Goal: Task Accomplishment & Management: Use online tool/utility

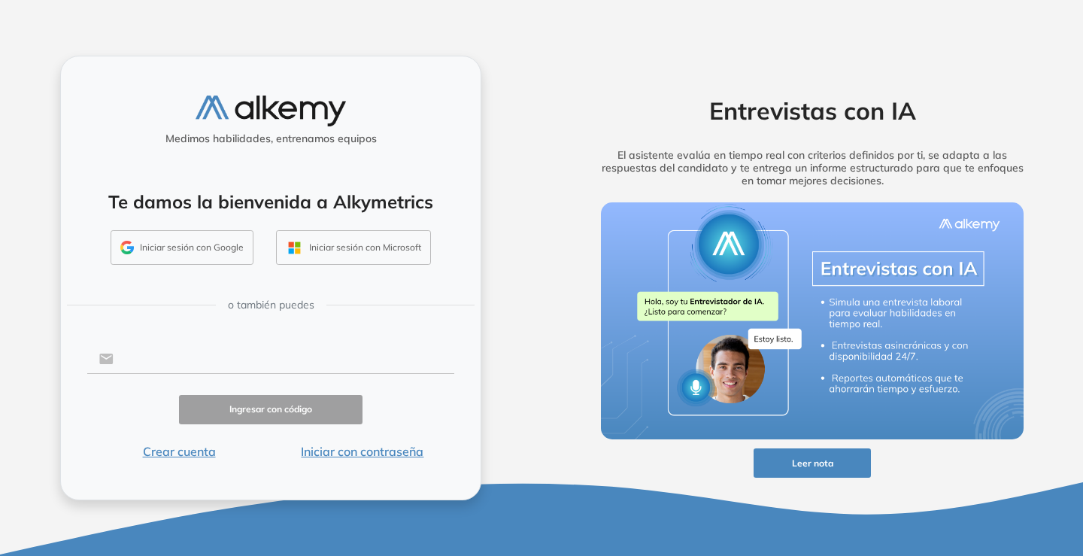
click at [244, 368] on input "text" at bounding box center [284, 358] width 341 height 29
type input "**********"
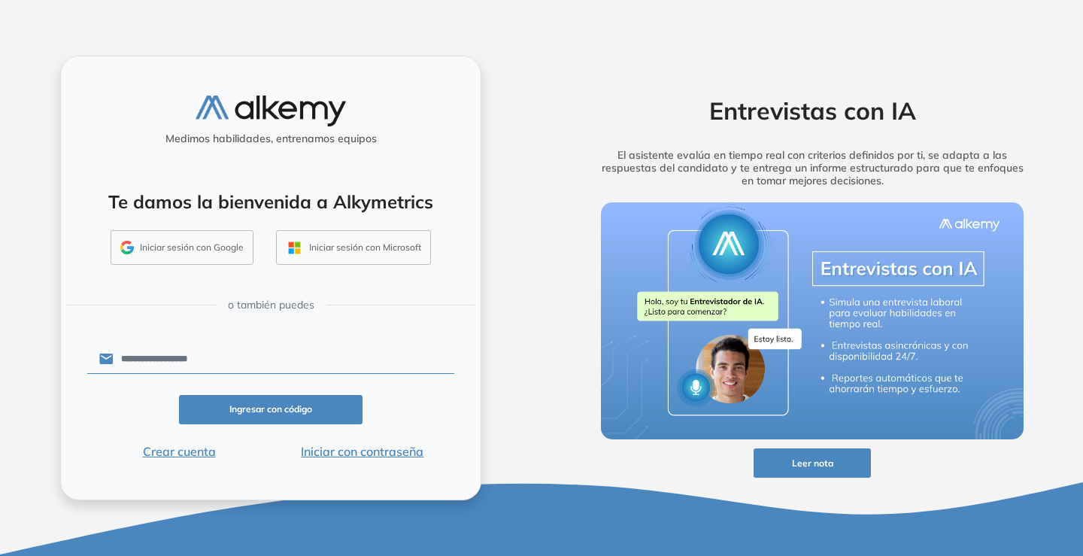
click at [371, 448] on button "Iniciar con contraseña" at bounding box center [362, 451] width 183 height 18
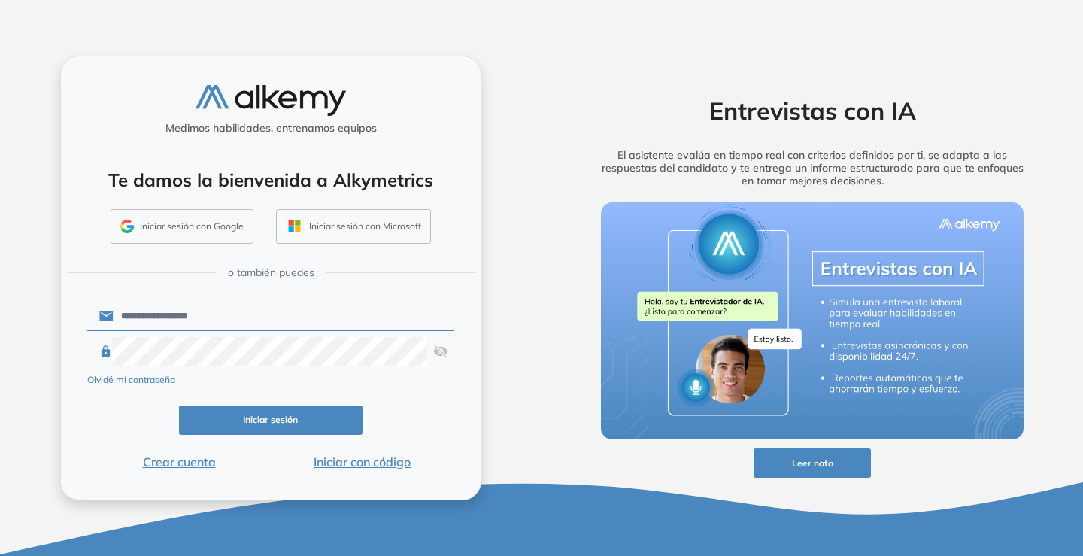
click at [299, 417] on button "Iniciar sesión" at bounding box center [270, 419] width 183 height 29
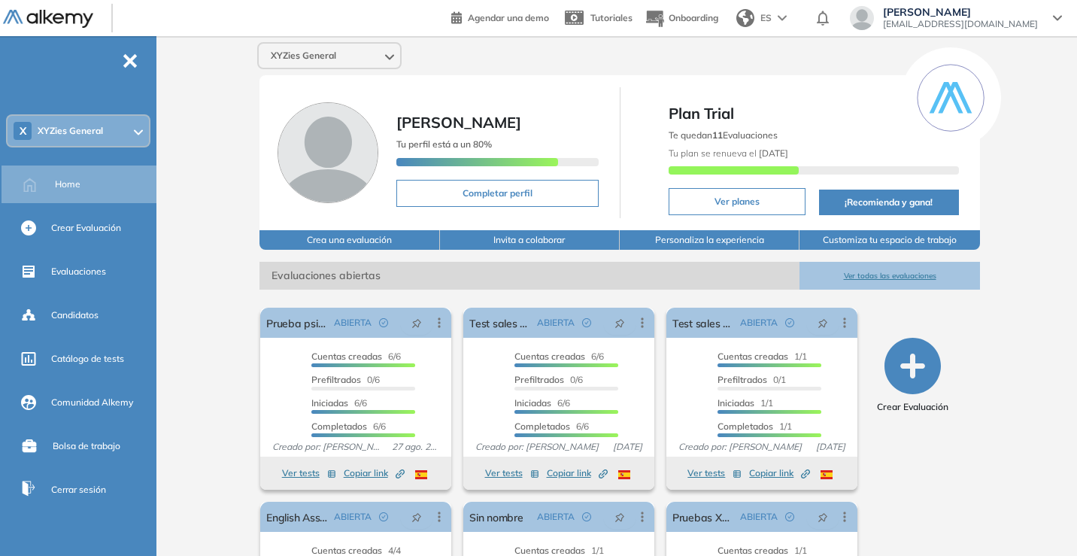
click at [902, 347] on icon "button" at bounding box center [912, 366] width 56 height 56
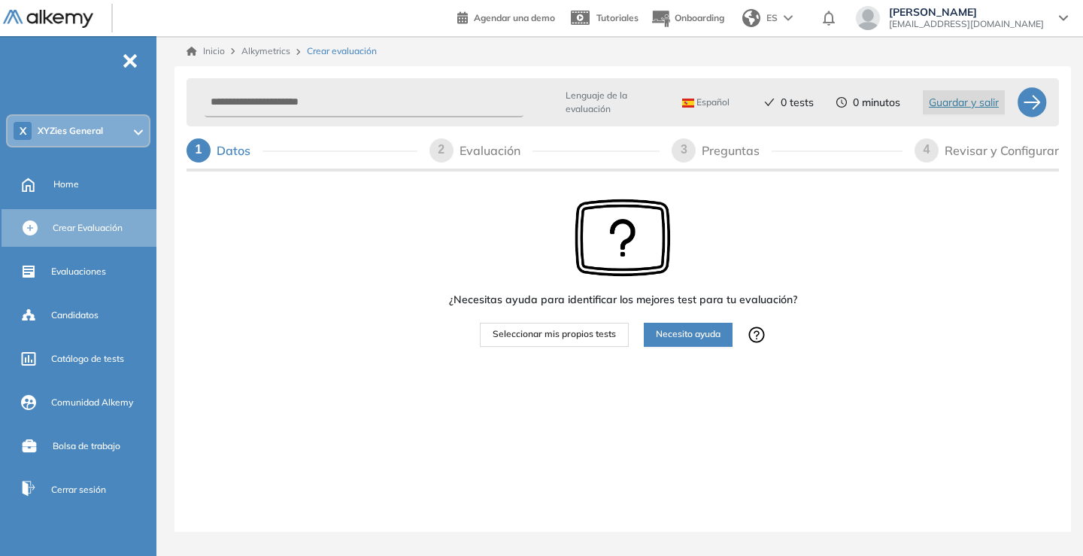
click at [564, 335] on span "Seleccionar mis propios tests" at bounding box center [554, 334] width 123 height 14
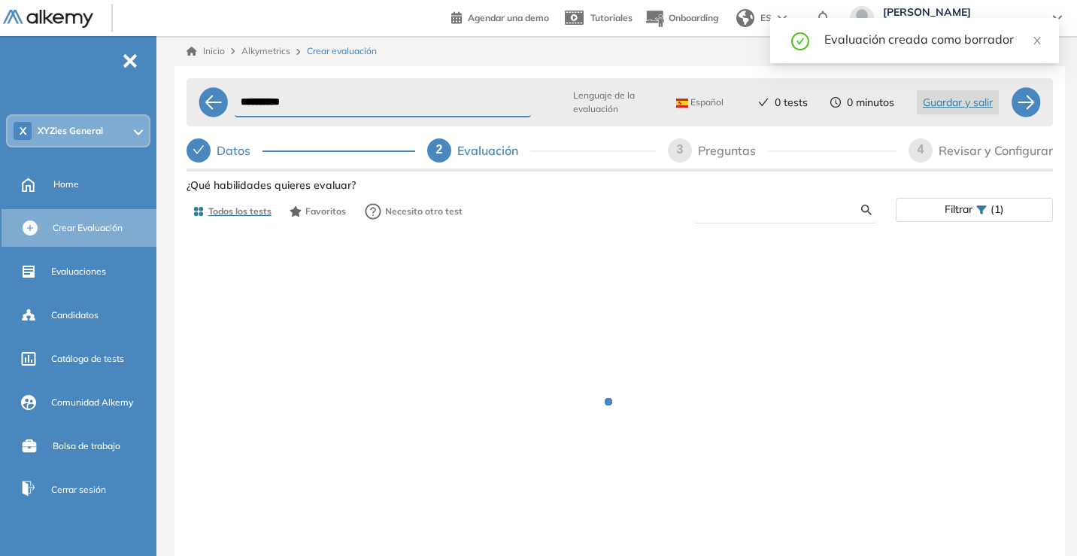
click at [802, 204] on input "text" at bounding box center [783, 210] width 156 height 14
type input "*"
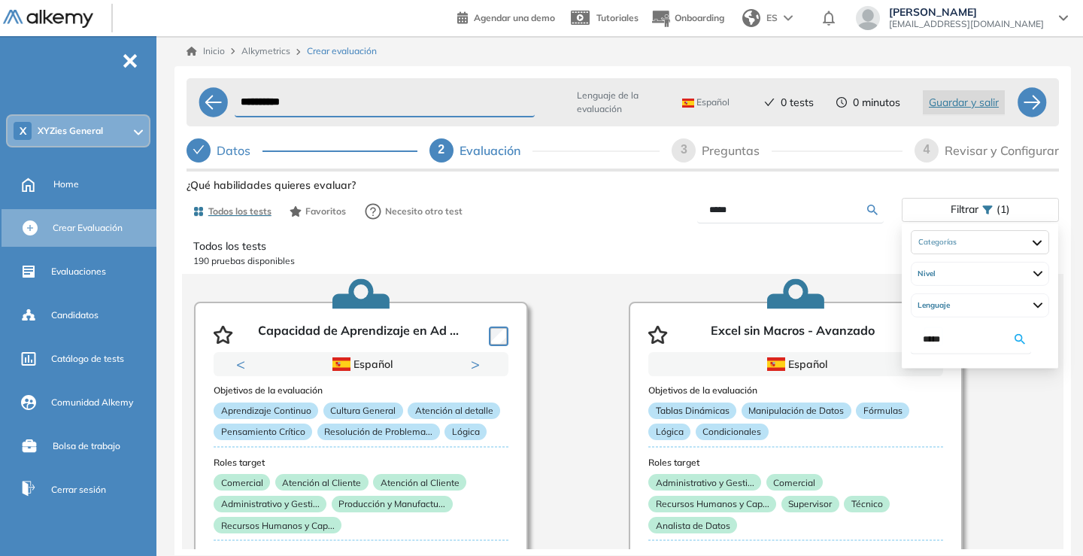
type input "*****"
click at [952, 206] on div "Ver preguntas de muestra Demo Experiencia Starter Validado undefined minutos Pr…" at bounding box center [622, 412] width 872 height 477
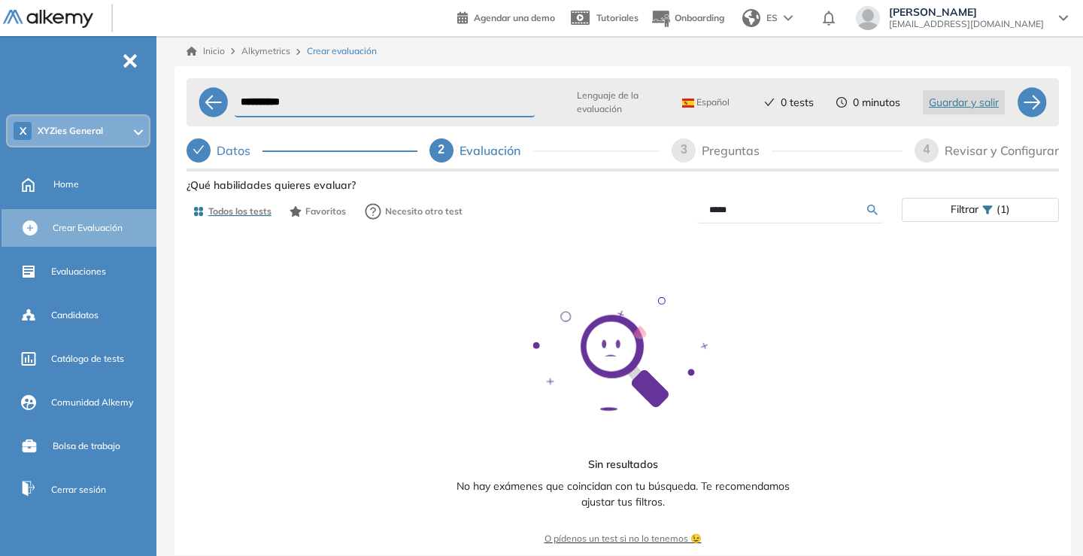
click at [974, 207] on span "Filtrar" at bounding box center [964, 210] width 28 height 22
click at [990, 214] on icon at bounding box center [987, 210] width 11 height 11
drag, startPoint x: 818, startPoint y: 201, endPoint x: 736, endPoint y: 203, distance: 82.0
click at [736, 203] on form "*****" at bounding box center [790, 210] width 186 height 26
drag, startPoint x: 753, startPoint y: 210, endPoint x: 673, endPoint y: 202, distance: 80.1
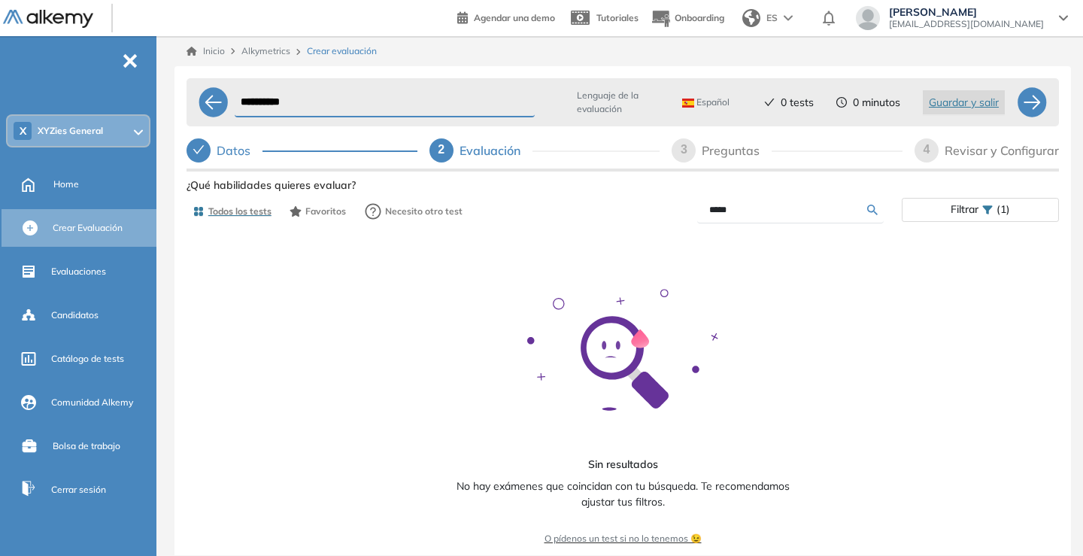
click at [673, 202] on div "*****" at bounding box center [762, 210] width 279 height 26
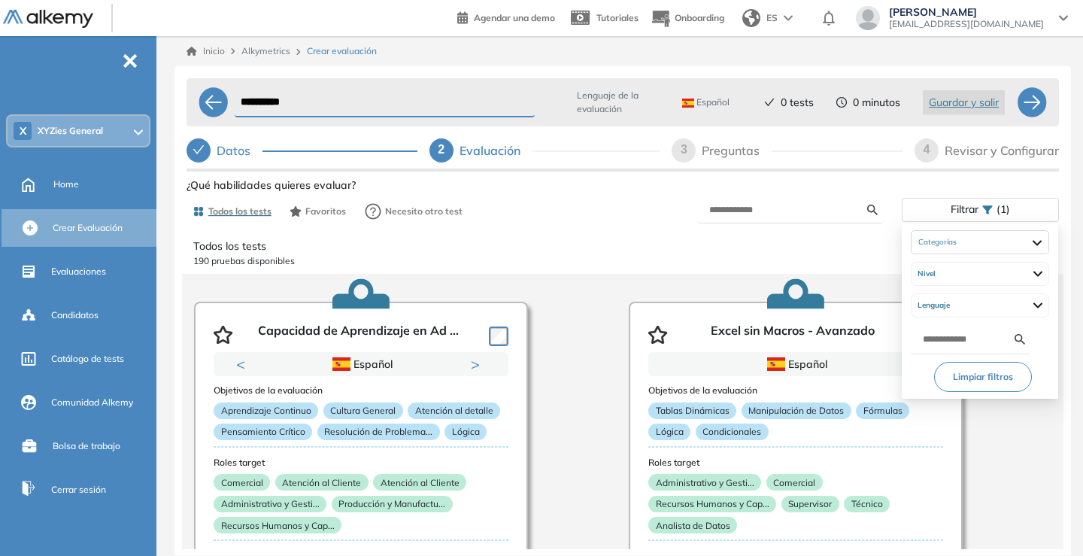
click at [989, 202] on div "Filtrar (1)" at bounding box center [980, 210] width 156 height 22
click at [1049, 307] on div "Lenguaje" at bounding box center [980, 305] width 138 height 24
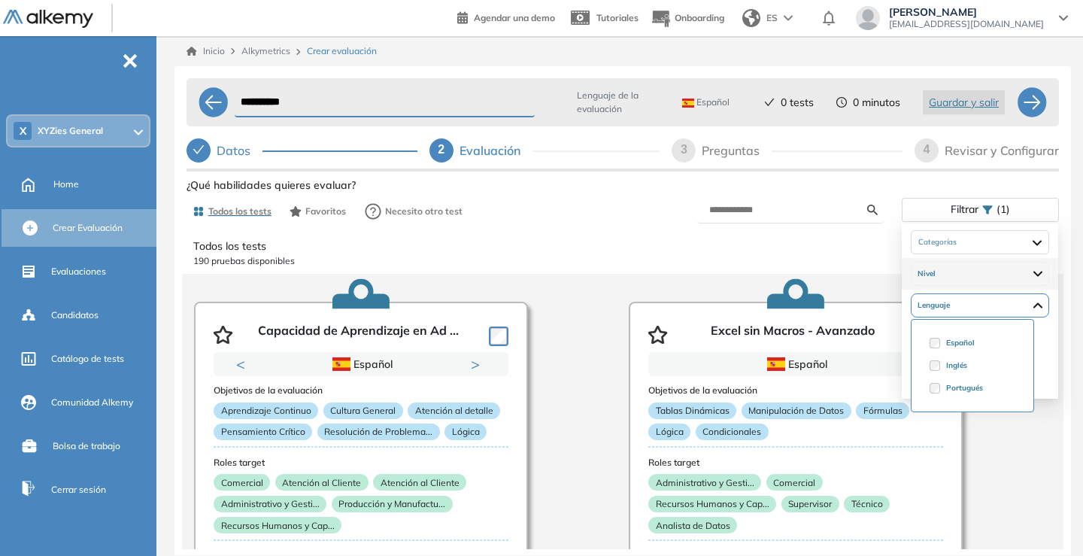
click at [1049, 273] on div "Nivel" at bounding box center [980, 274] width 138 height 24
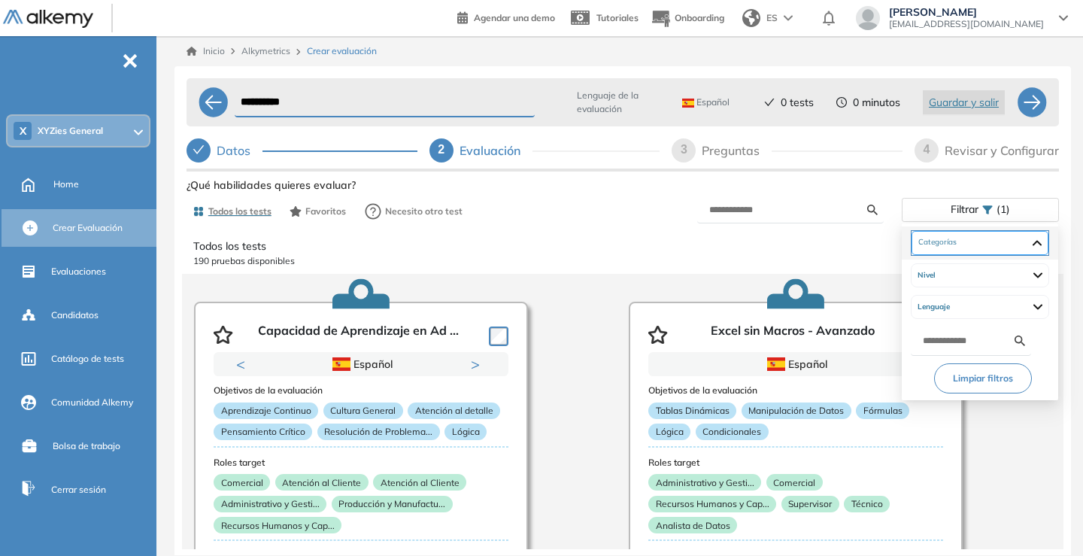
click at [1048, 248] on div at bounding box center [979, 243] width 137 height 24
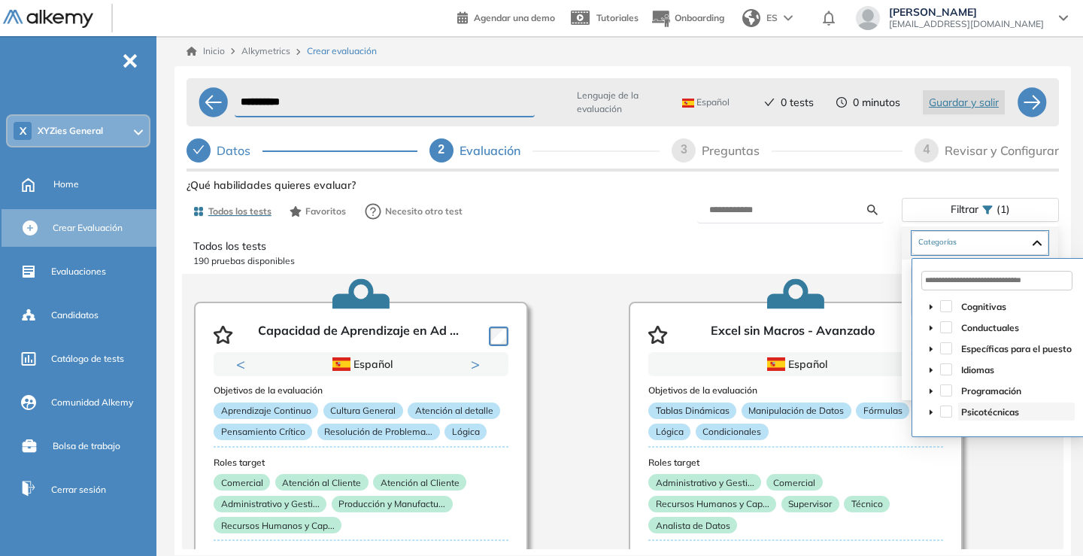
click at [999, 415] on span "Psicotécnicas" at bounding box center [990, 411] width 58 height 11
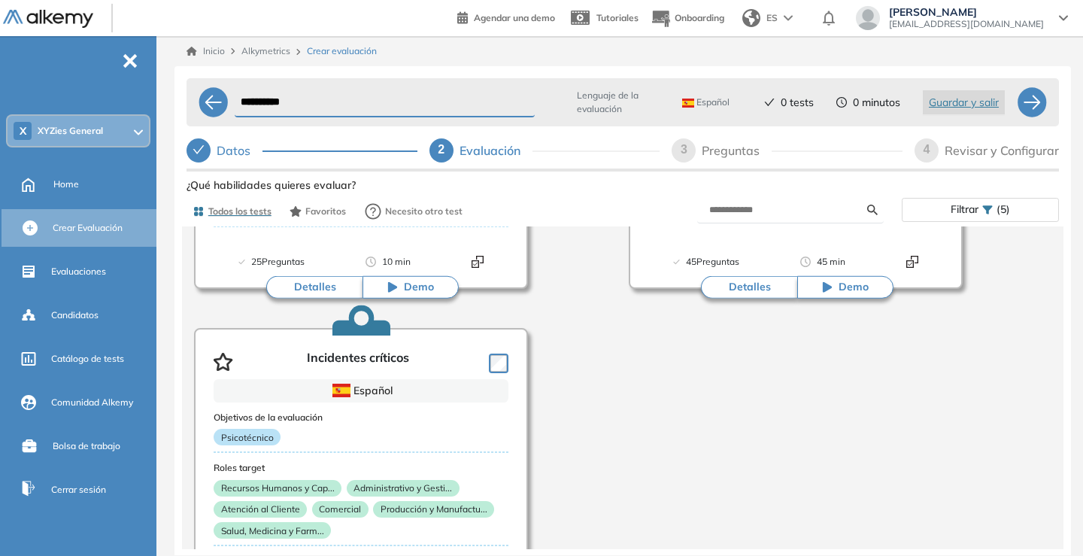
scroll to position [2460, 0]
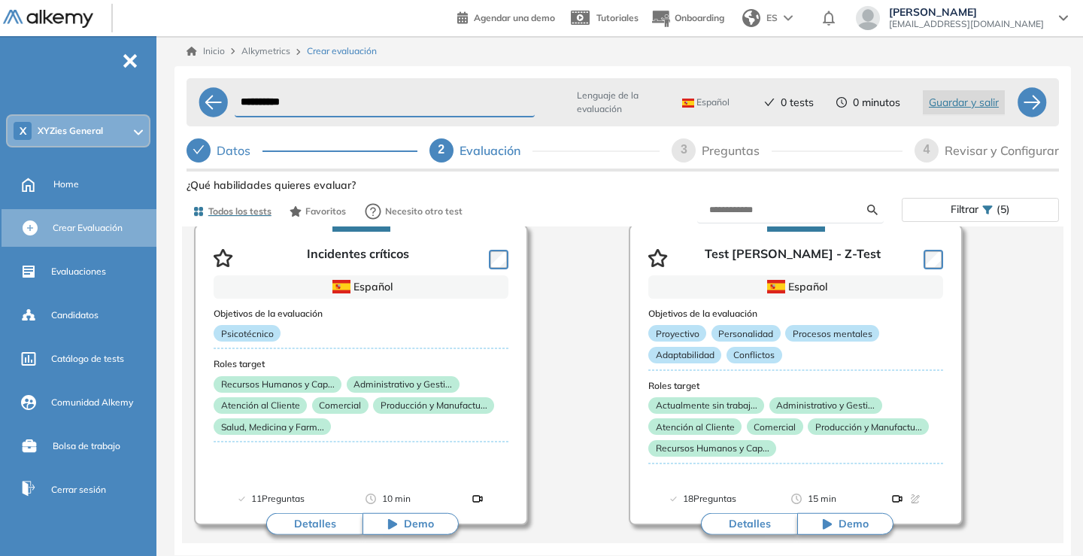
drag, startPoint x: 1062, startPoint y: 520, endPoint x: 1067, endPoint y: 534, distance: 15.2
click at [1065, 534] on div "Todos los tests 16 pruebas disponibles Razonamiento Lógico - Intermed ... Previ…" at bounding box center [622, 387] width 895 height 323
